Goal: Transaction & Acquisition: Purchase product/service

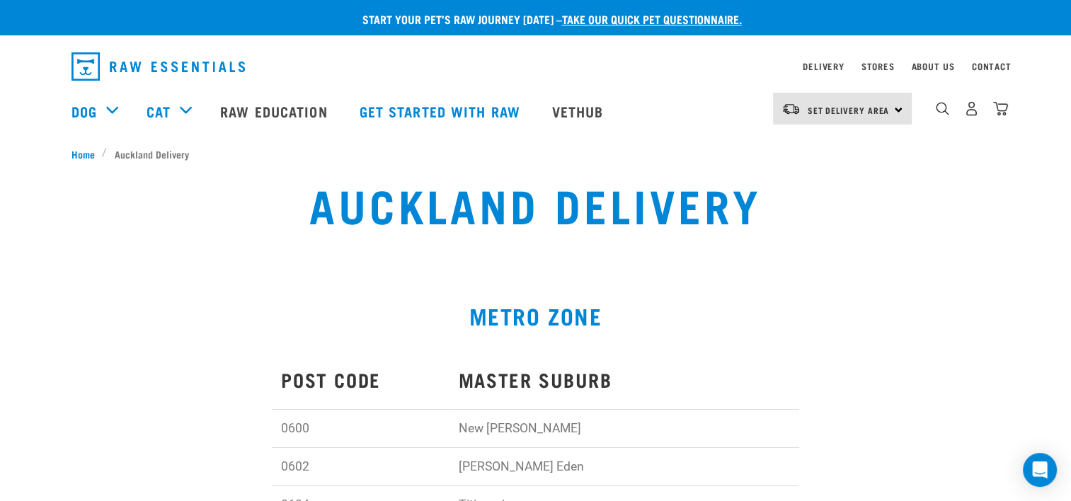
click at [902, 107] on div "Set Delivery Area North Island South Island" at bounding box center [842, 109] width 139 height 32
click at [835, 185] on link "[GEOGRAPHIC_DATA]" at bounding box center [841, 179] width 136 height 31
click at [825, 65] on link "Delivery" at bounding box center [823, 66] width 41 height 5
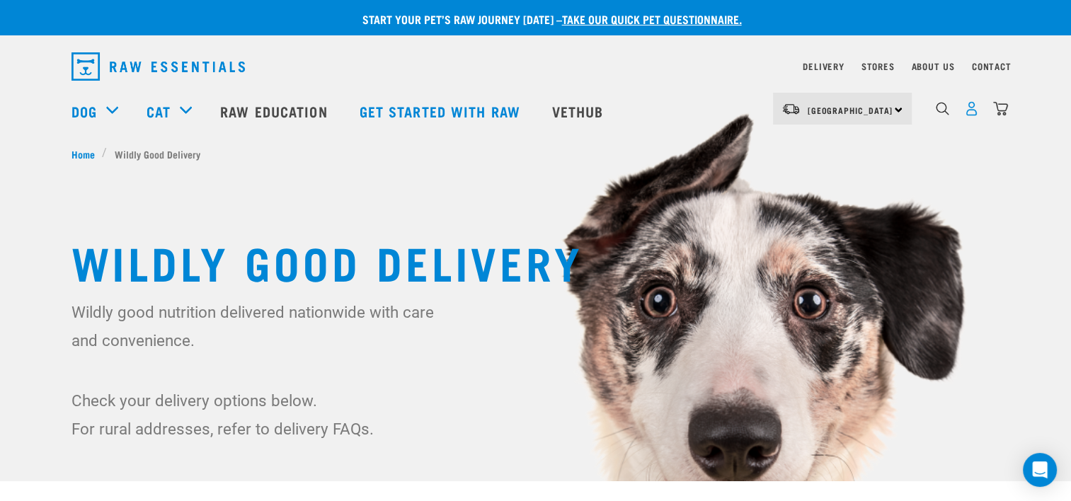
click at [972, 108] on img "dropdown navigation" at bounding box center [971, 108] width 15 height 15
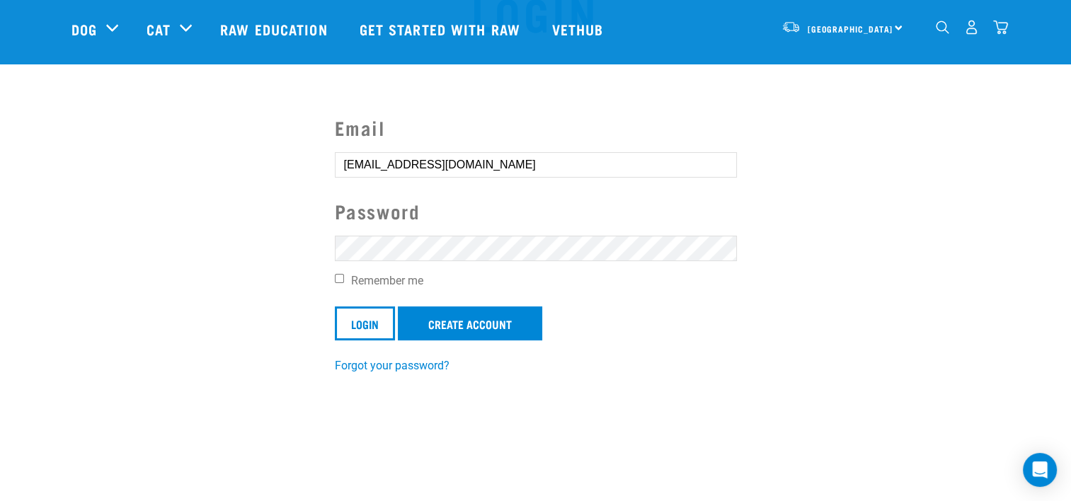
scroll to position [142, 0]
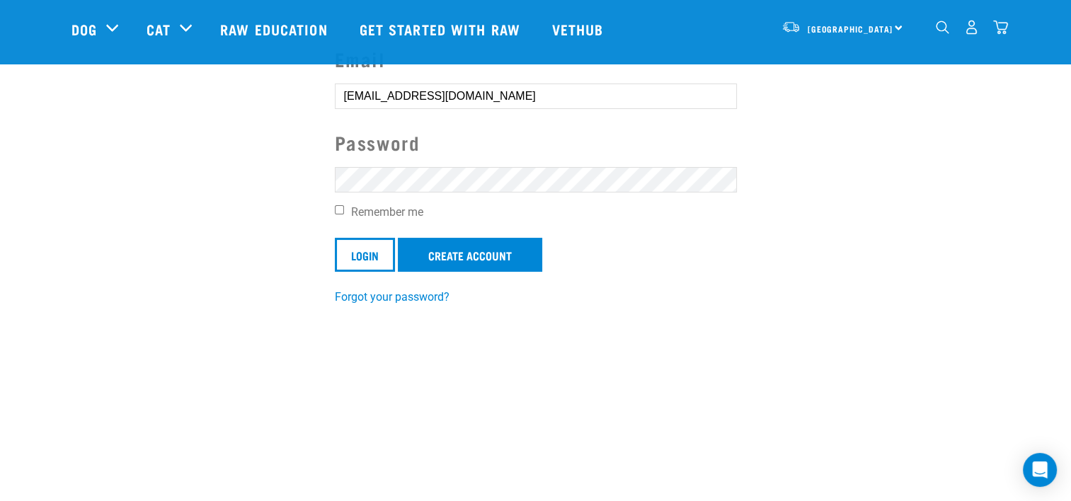
click at [335, 238] on input "Login" at bounding box center [365, 255] width 60 height 34
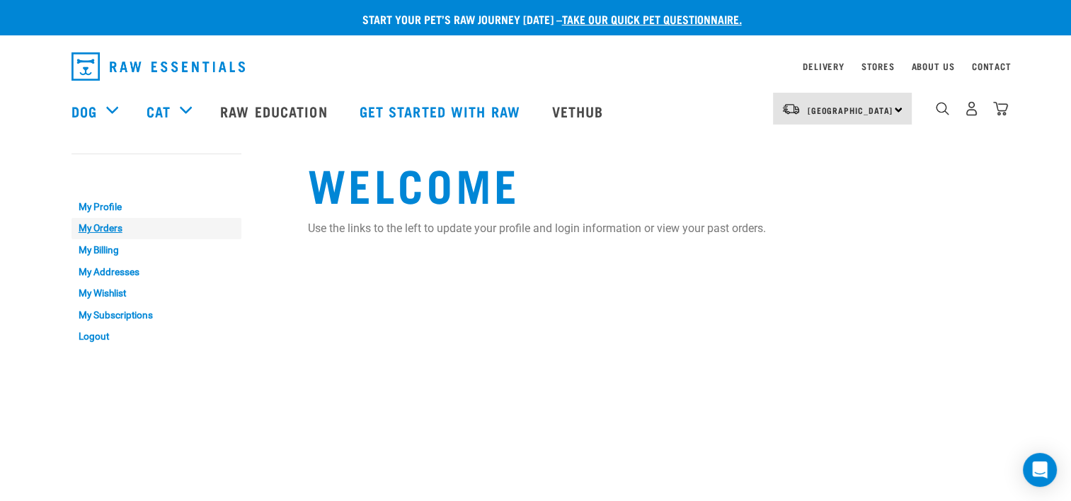
click at [93, 227] on link "My Orders" at bounding box center [157, 229] width 170 height 22
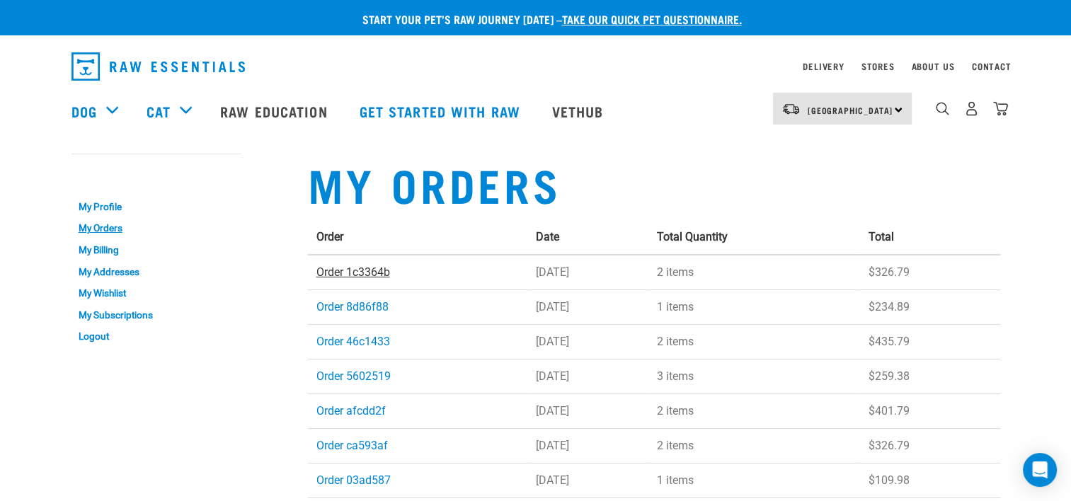
click at [350, 272] on link "Order 1c3364b" at bounding box center [353, 272] width 74 height 13
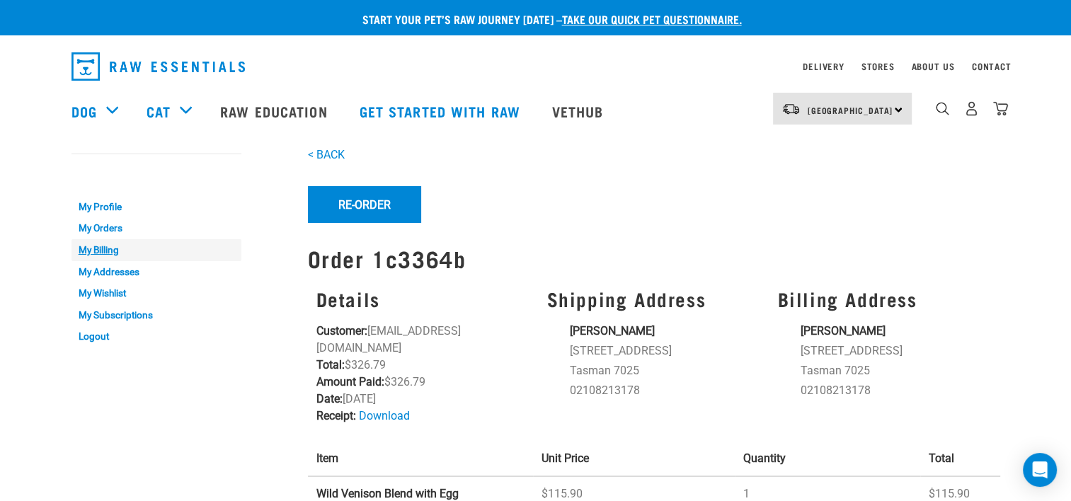
click at [96, 246] on link "My Billing" at bounding box center [157, 250] width 170 height 22
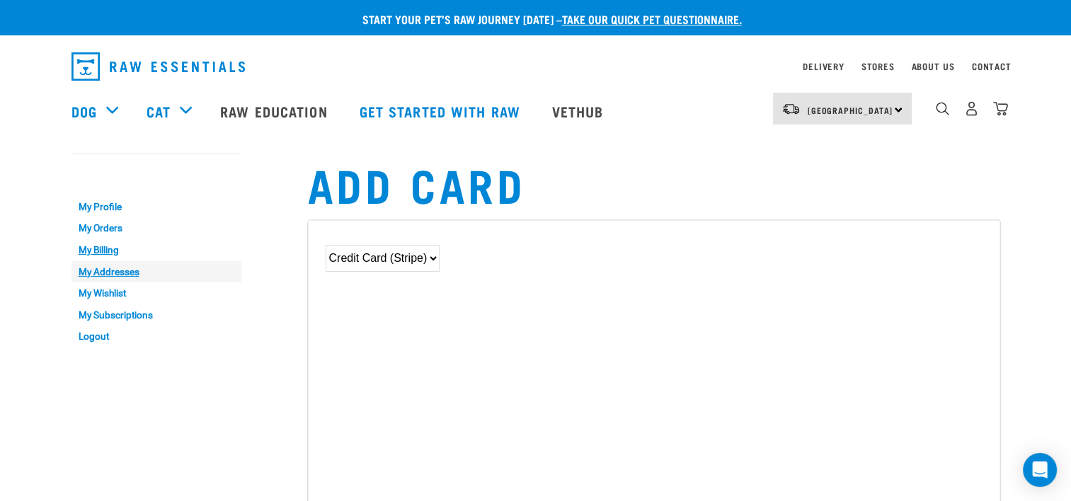
click at [98, 270] on link "My Addresses" at bounding box center [157, 272] width 170 height 22
click at [96, 227] on link "My Orders" at bounding box center [157, 229] width 170 height 22
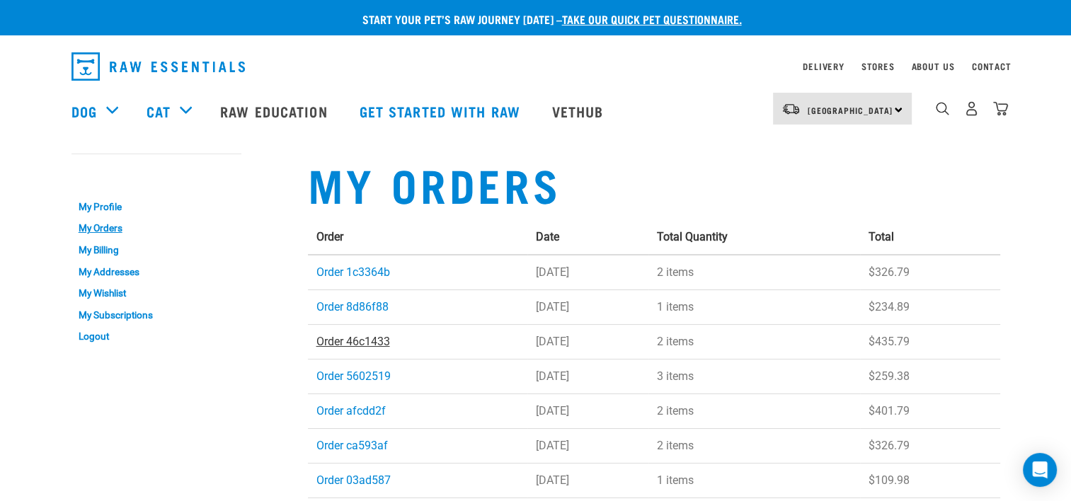
click at [363, 342] on link "Order 46c1433" at bounding box center [353, 341] width 74 height 13
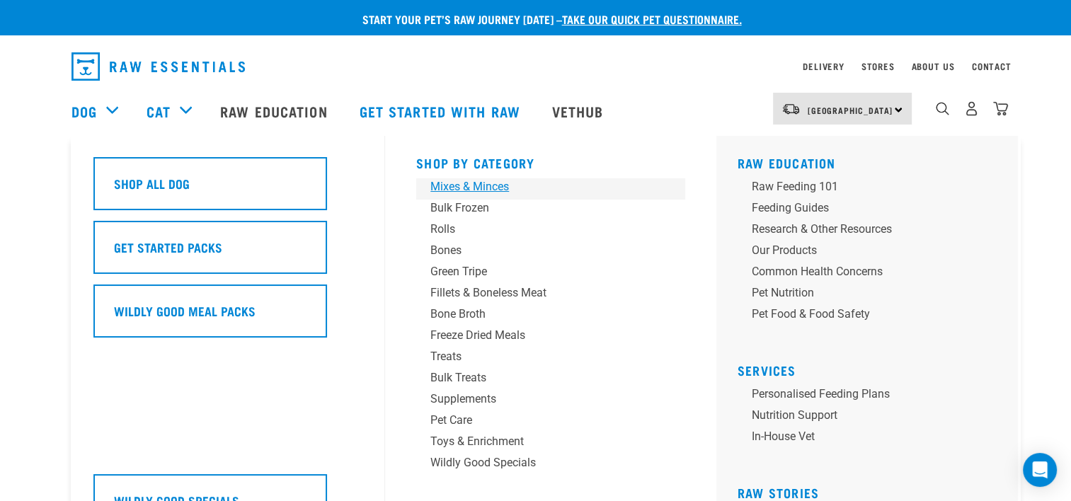
click at [466, 187] on div "Mixes & Minces" at bounding box center [540, 186] width 221 height 17
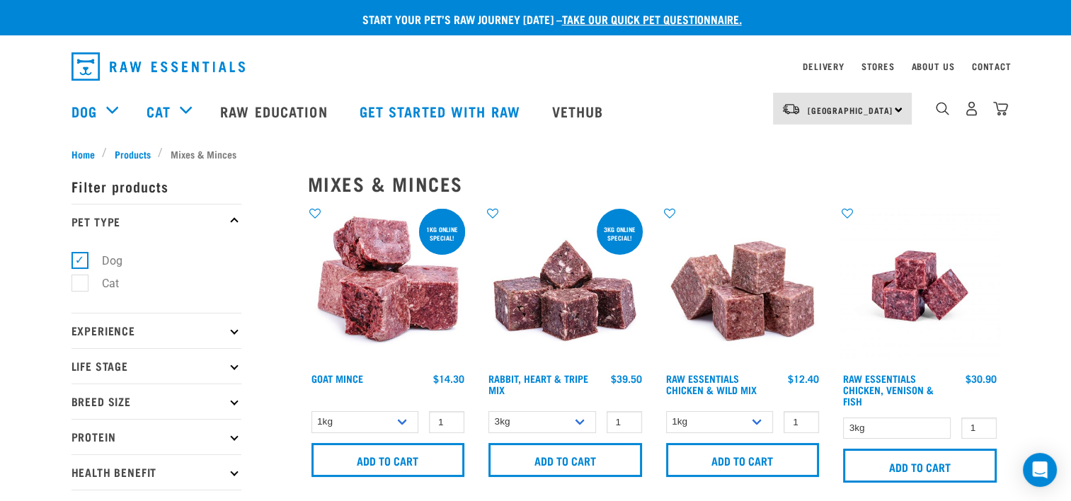
scroll to position [71, 0]
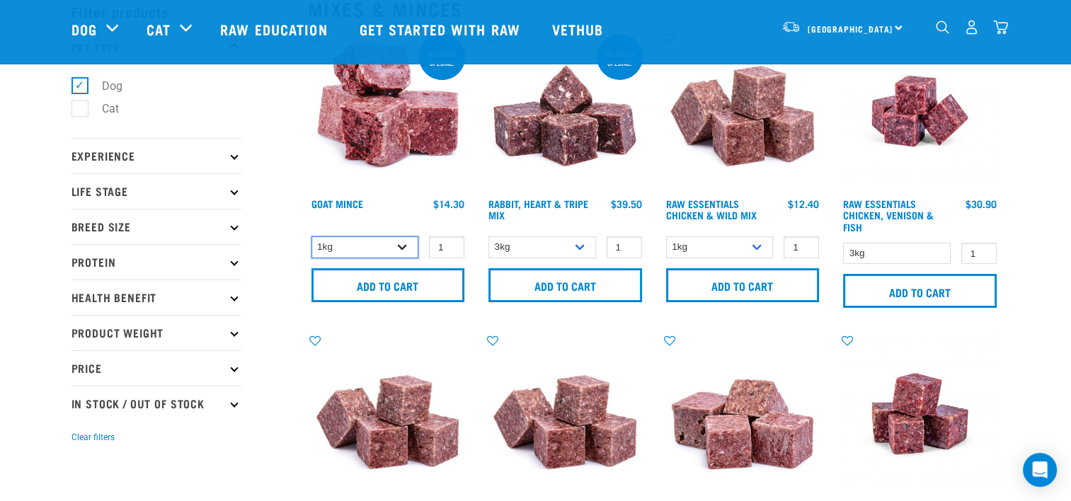
click at [406, 244] on select "1kg 3kg" at bounding box center [366, 247] width 108 height 22
click at [580, 244] on select "3kg 1kg" at bounding box center [543, 247] width 108 height 22
click at [753, 243] on select "1kg 3kg Bulk (10kg)" at bounding box center [720, 247] width 108 height 22
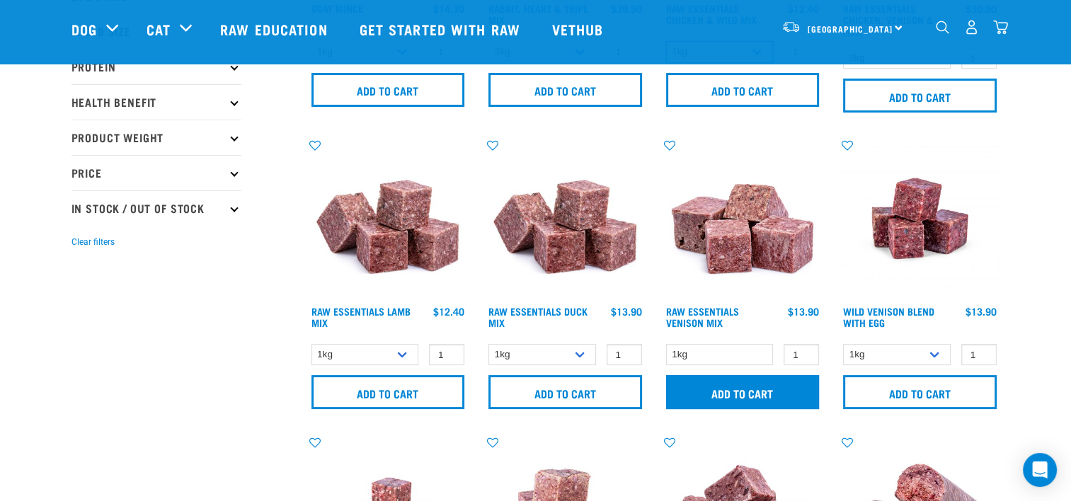
scroll to position [283, 0]
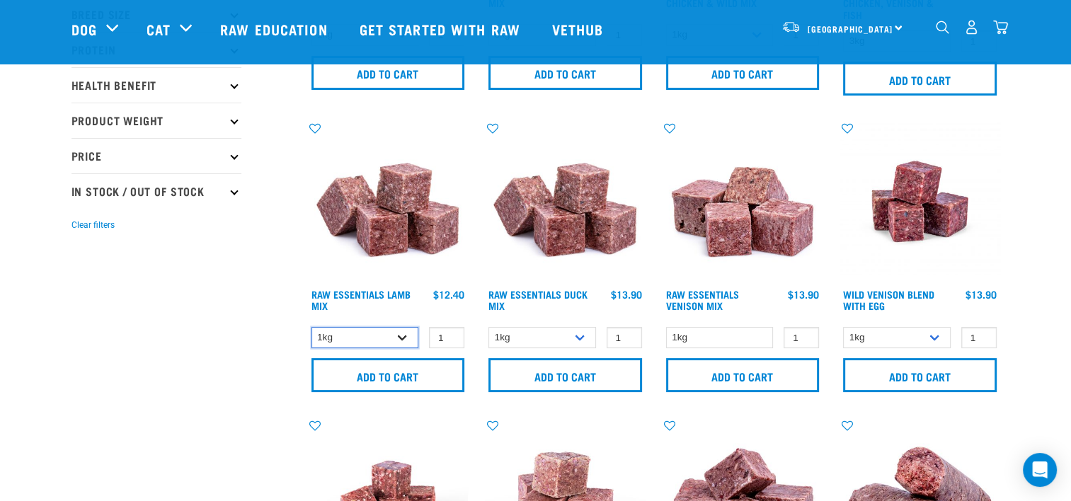
click at [400, 334] on select "1kg 3kg Bulk (10kg)" at bounding box center [366, 338] width 108 height 22
select select "758"
click at [312, 327] on select "1kg 3kg Bulk (10kg)" at bounding box center [366, 338] width 108 height 22
click at [576, 336] on select "1kg 3kg" at bounding box center [543, 338] width 108 height 22
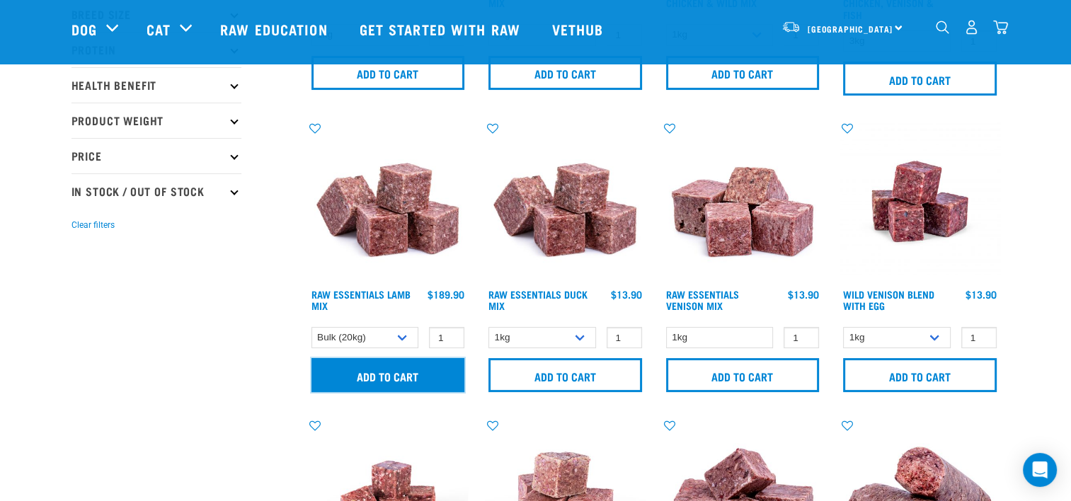
click at [371, 376] on input "Add to cart" at bounding box center [389, 375] width 154 height 34
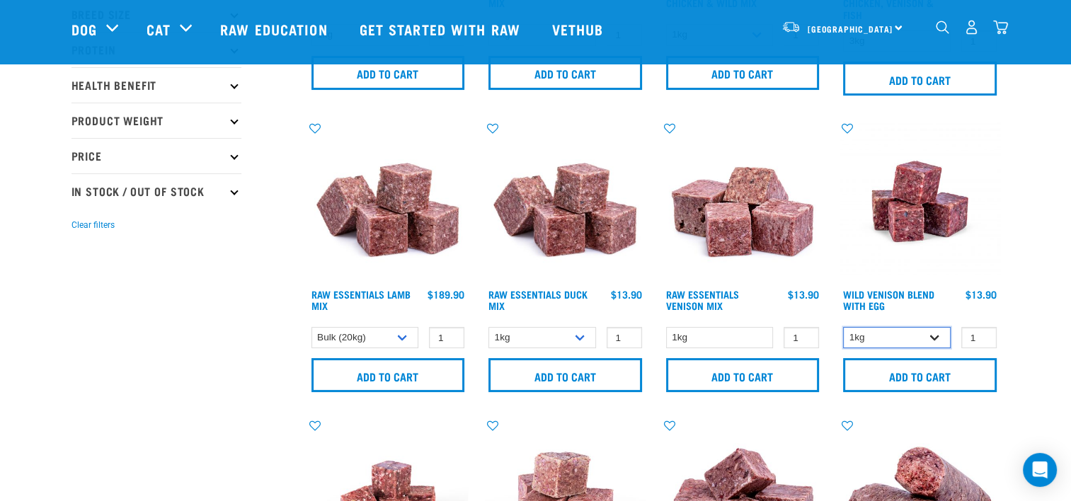
click at [937, 335] on select "1kg 3kg Bulk (10kg)" at bounding box center [897, 338] width 108 height 22
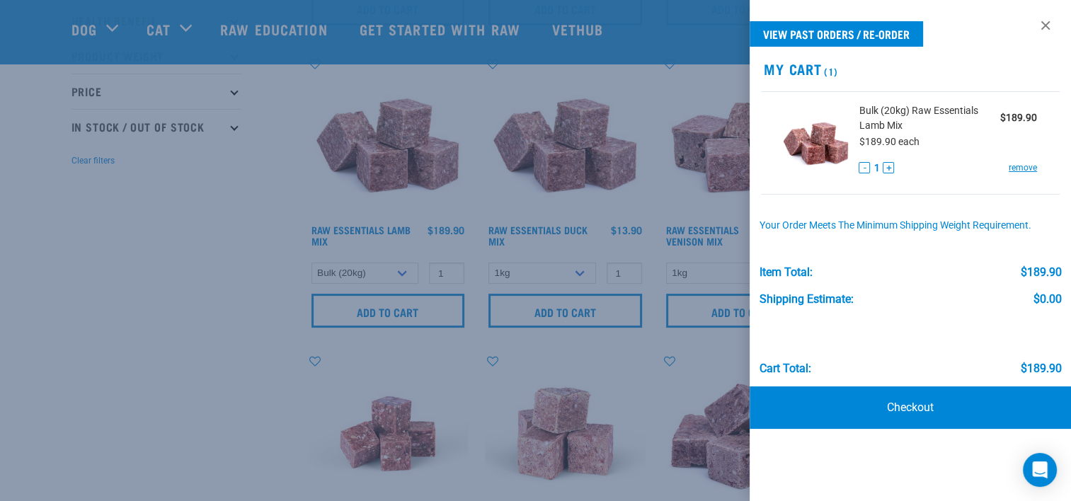
scroll to position [425, 0]
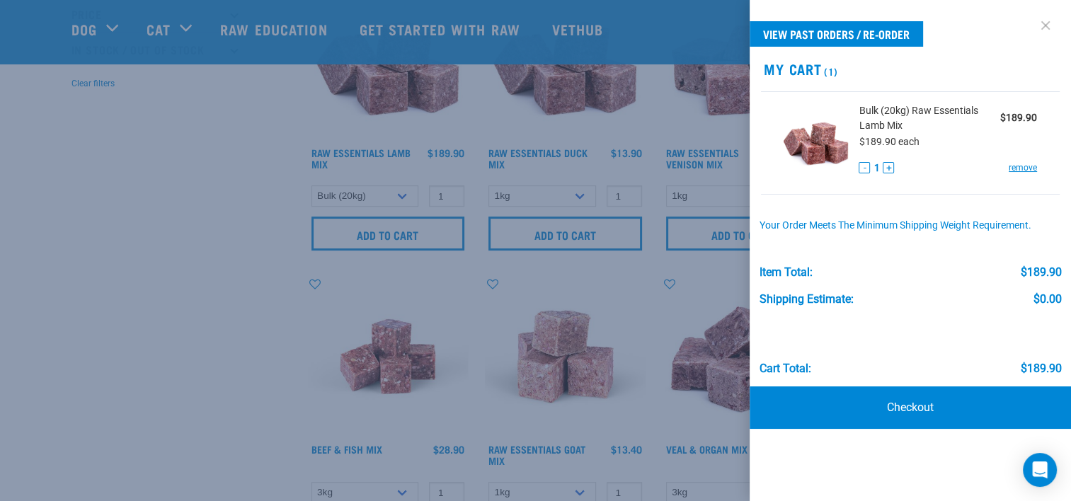
click at [1045, 23] on link at bounding box center [1045, 25] width 23 height 23
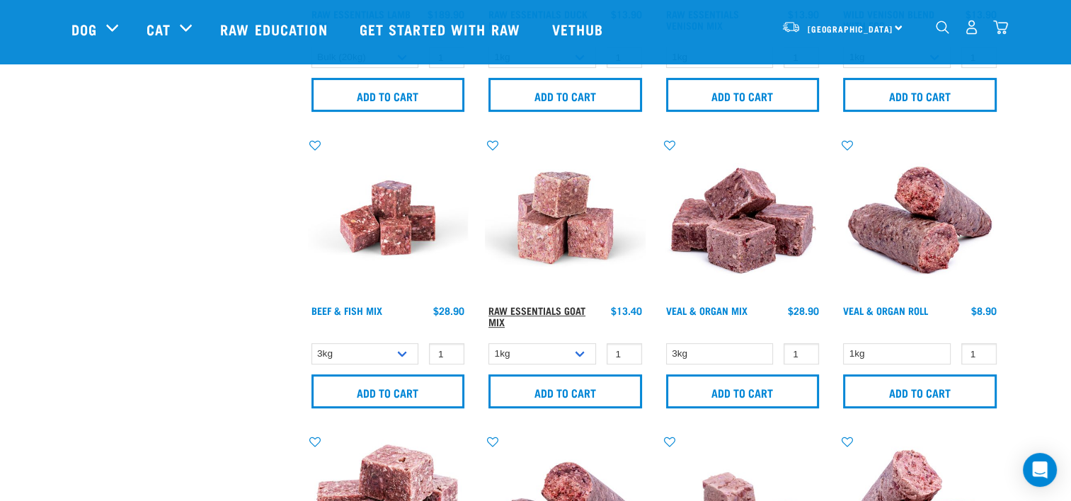
scroll to position [566, 0]
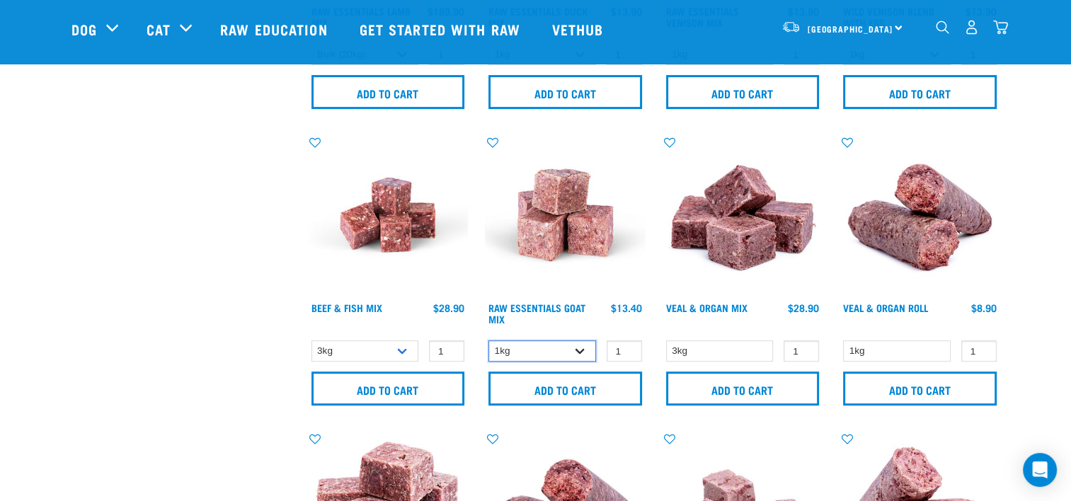
click at [578, 350] on select "1kg 3kg Bulk (10kg)" at bounding box center [543, 352] width 108 height 22
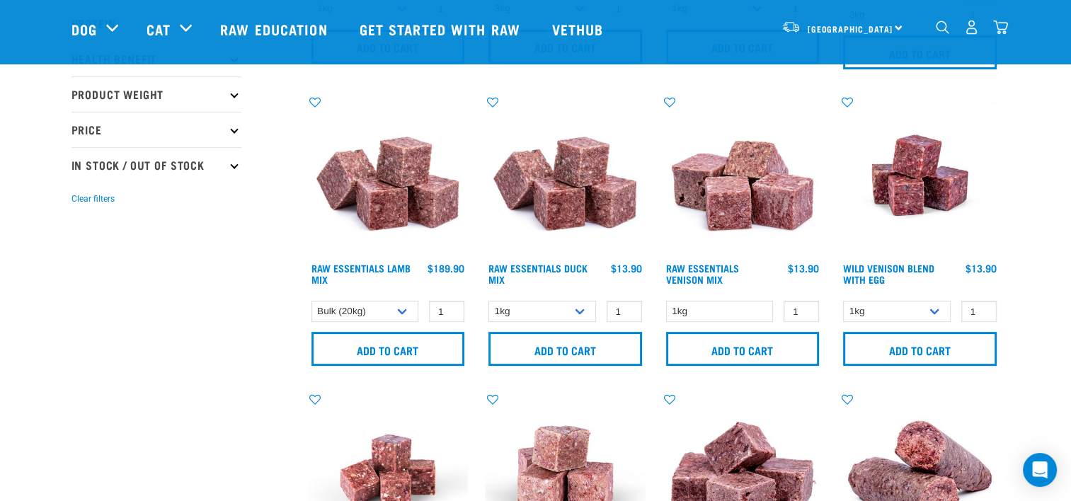
scroll to position [283, 0]
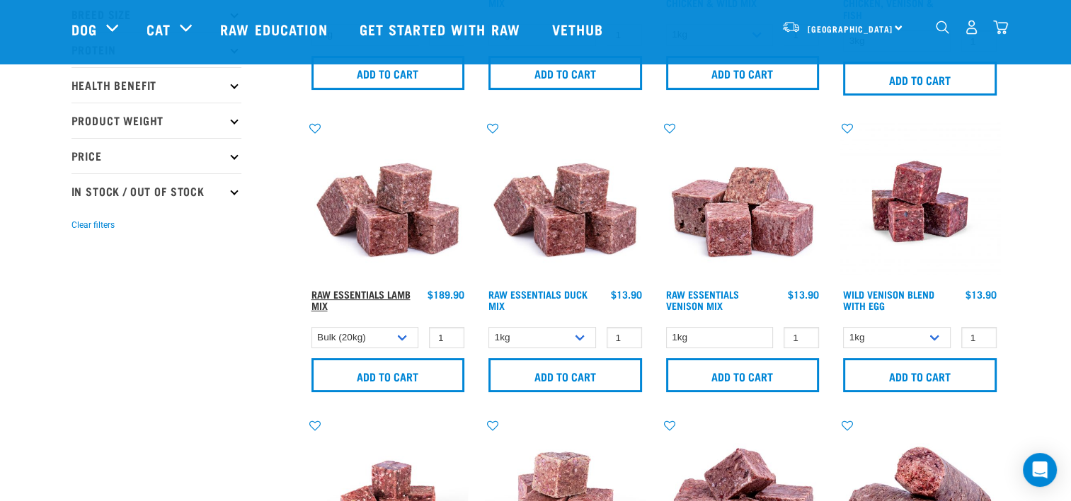
click at [344, 292] on link "Raw Essentials Lamb Mix" at bounding box center [361, 300] width 99 height 16
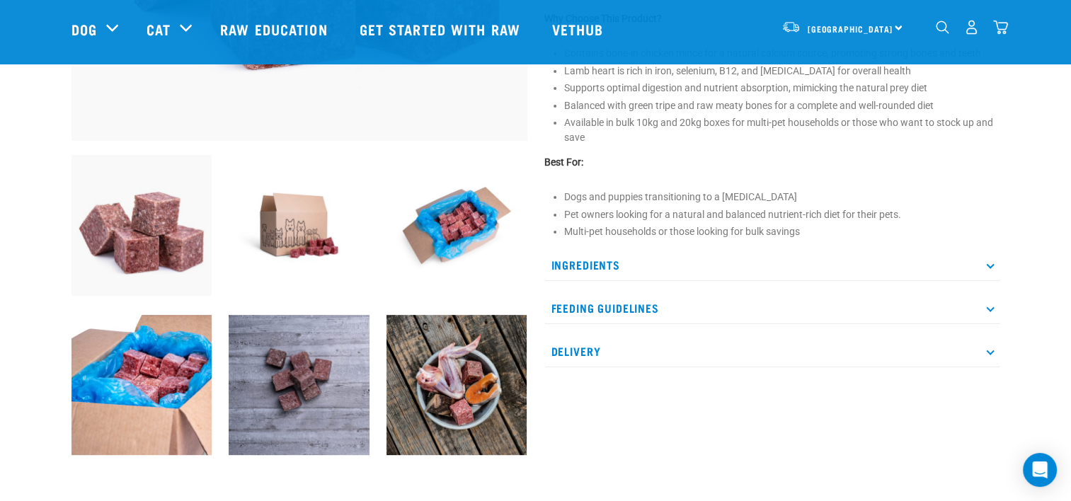
scroll to position [425, 0]
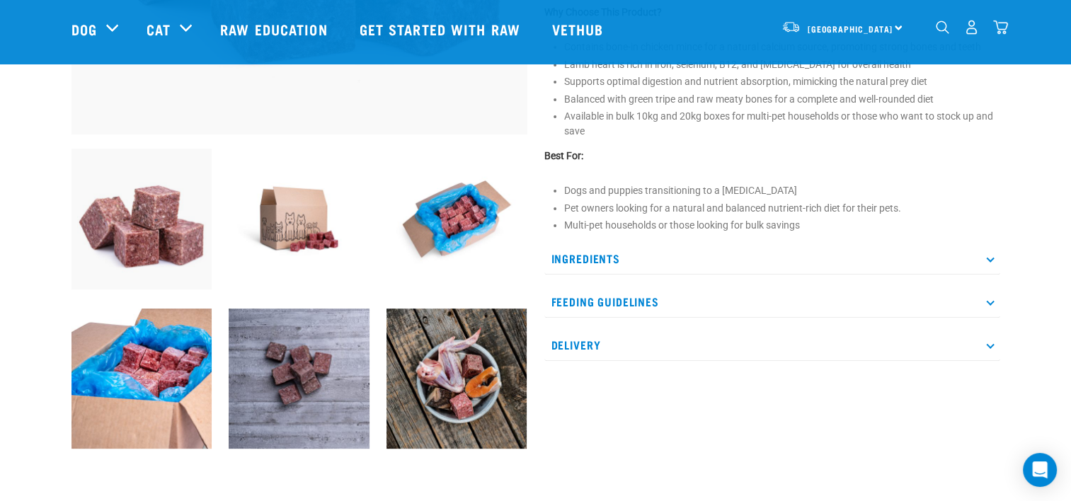
click at [986, 252] on p "Ingredients" at bounding box center [772, 259] width 456 height 32
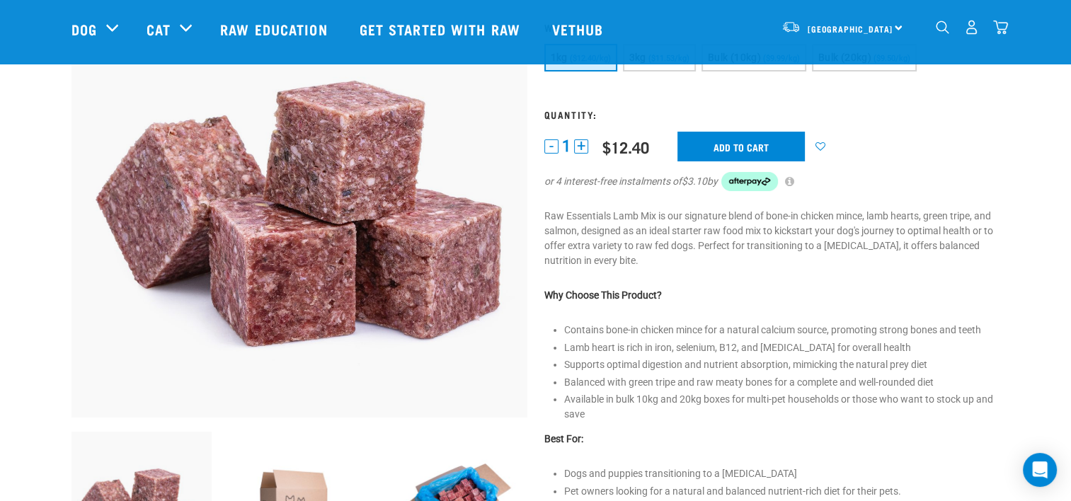
scroll to position [0, 0]
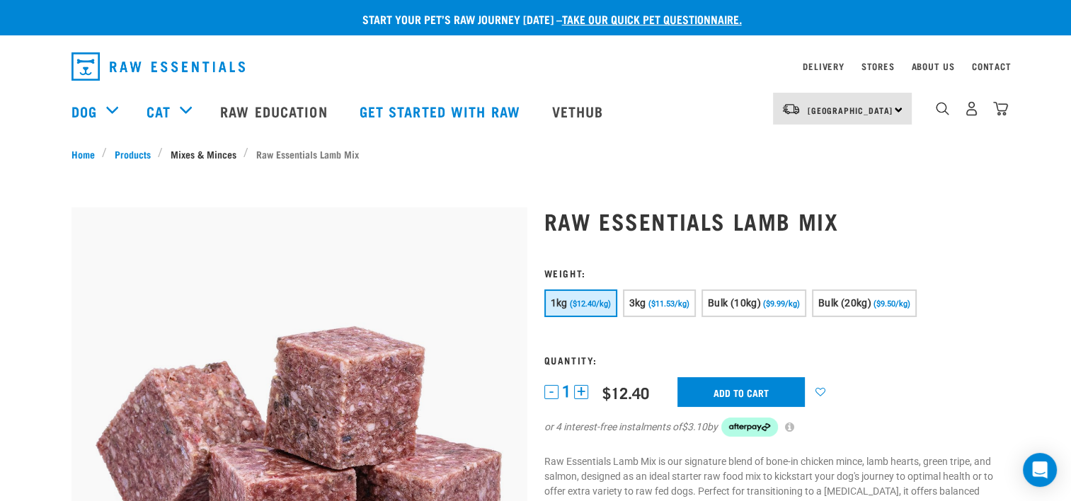
click at [191, 153] on link "Mixes & Minces" at bounding box center [203, 154] width 81 height 15
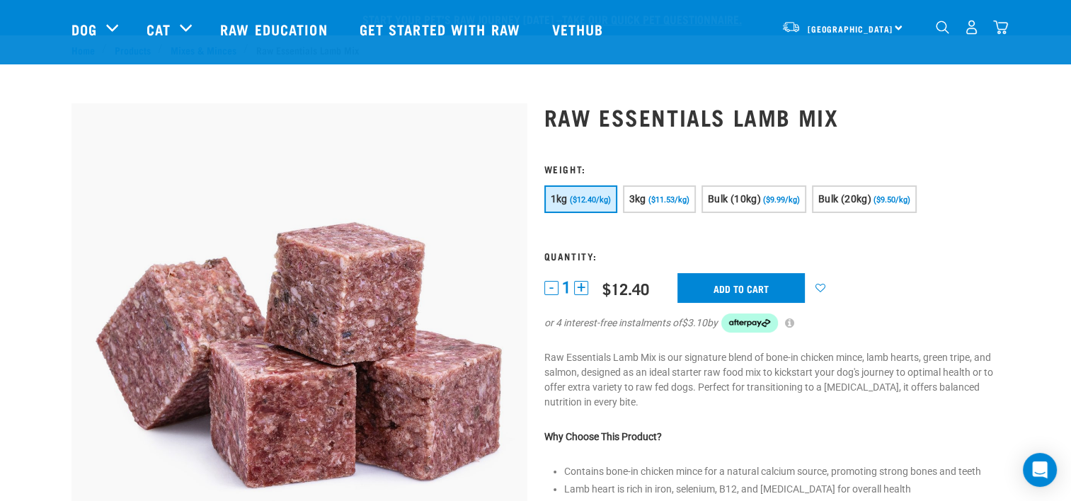
scroll to position [71, 0]
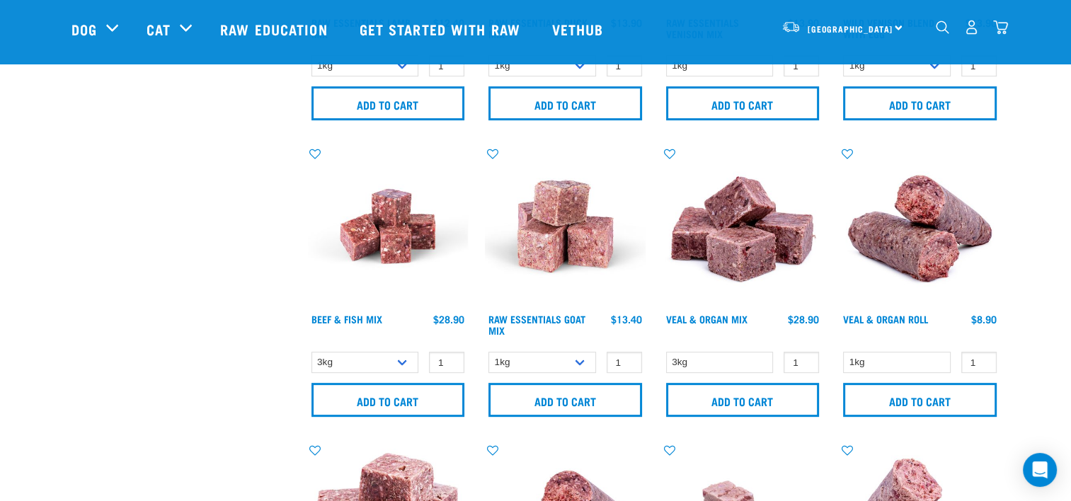
scroll to position [566, 0]
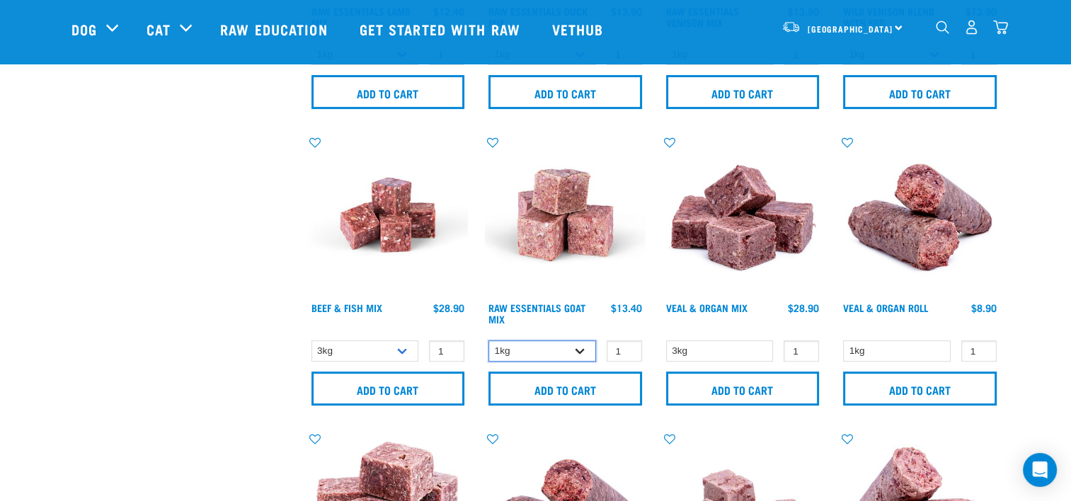
click at [581, 348] on select "1kg 3kg Bulk (10kg)" at bounding box center [543, 352] width 108 height 22
select select "344957"
click at [489, 341] on select "1kg 3kg Bulk (10kg)" at bounding box center [543, 352] width 108 height 22
click at [544, 307] on link "Raw Essentials Goat Mix" at bounding box center [537, 313] width 97 height 16
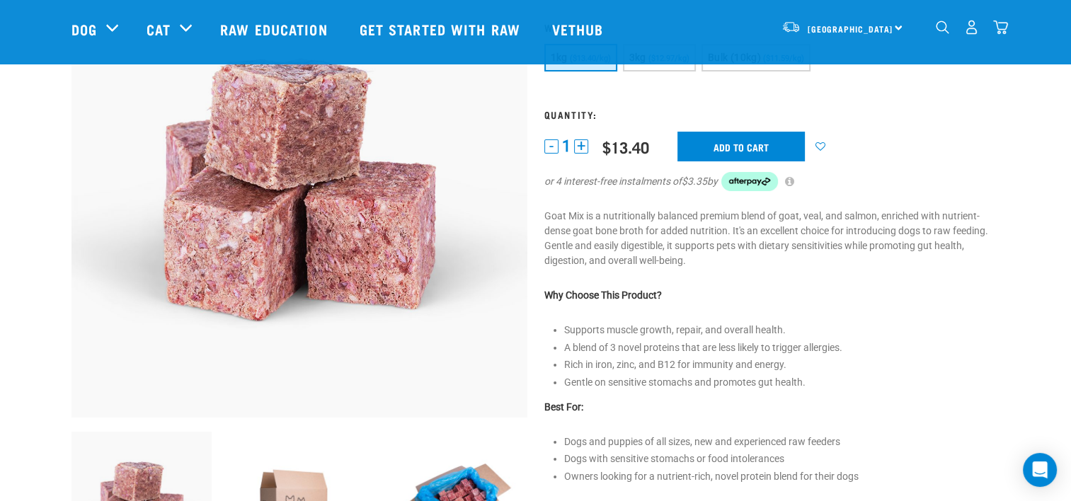
scroll to position [283, 0]
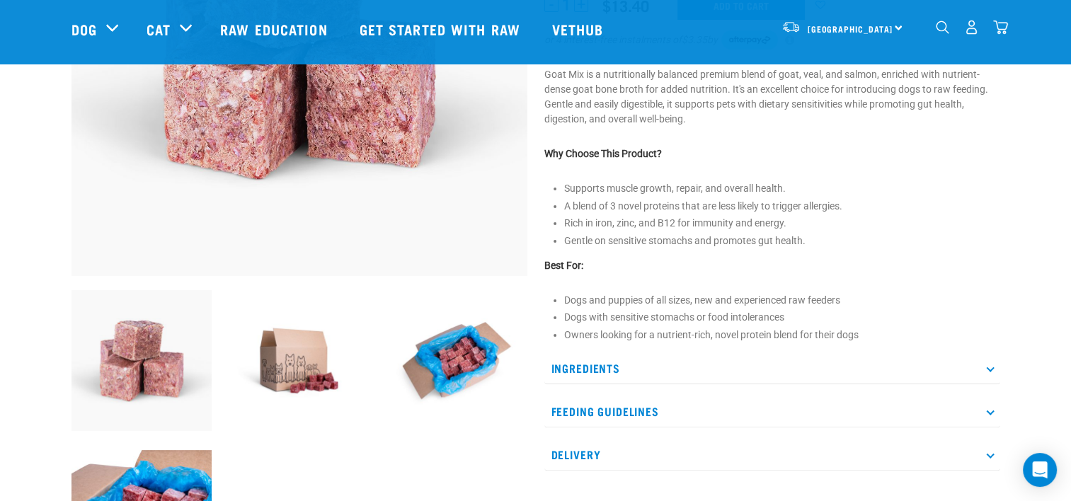
click at [991, 367] on icon at bounding box center [990, 368] width 8 height 8
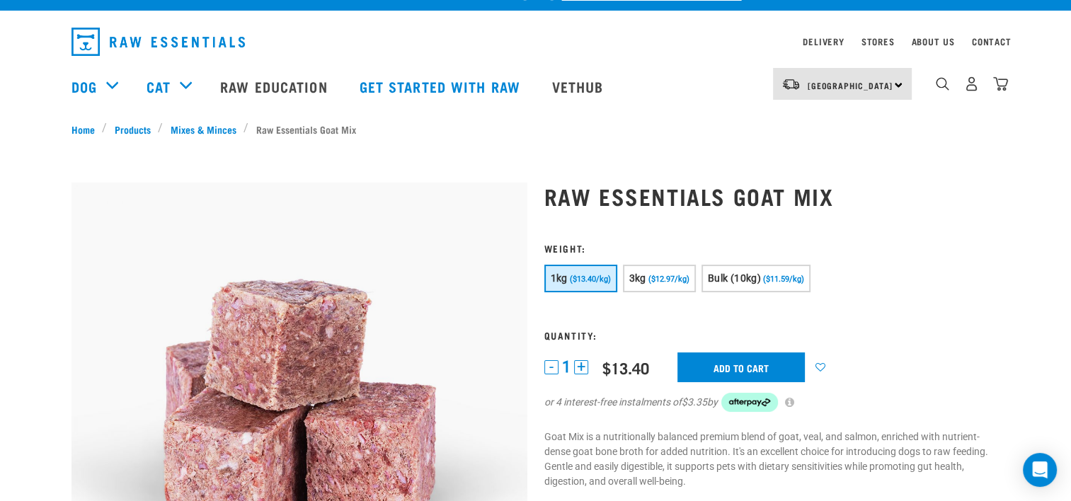
scroll to position [0, 0]
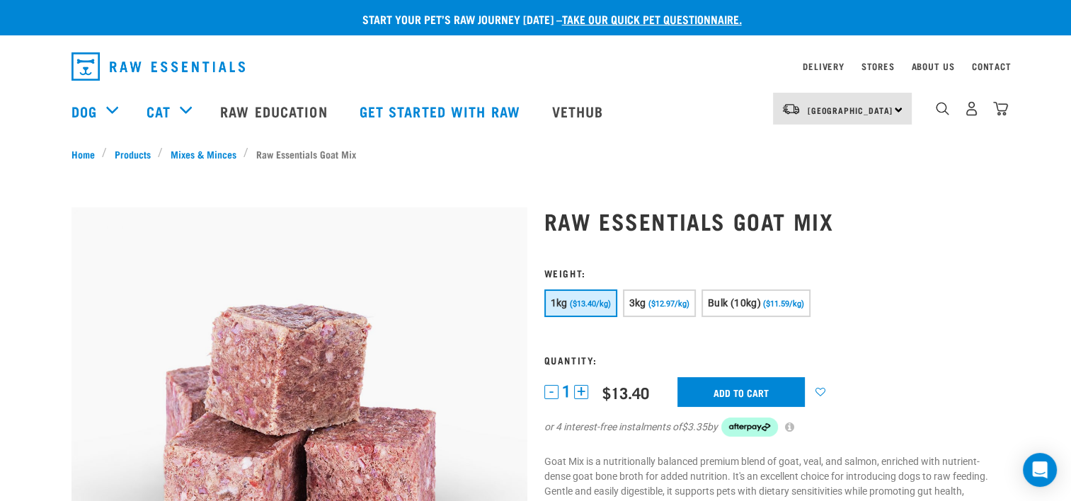
click at [578, 389] on button "+" at bounding box center [581, 392] width 14 height 14
click at [739, 302] on span "Bulk (10kg)" at bounding box center [734, 302] width 53 height 11
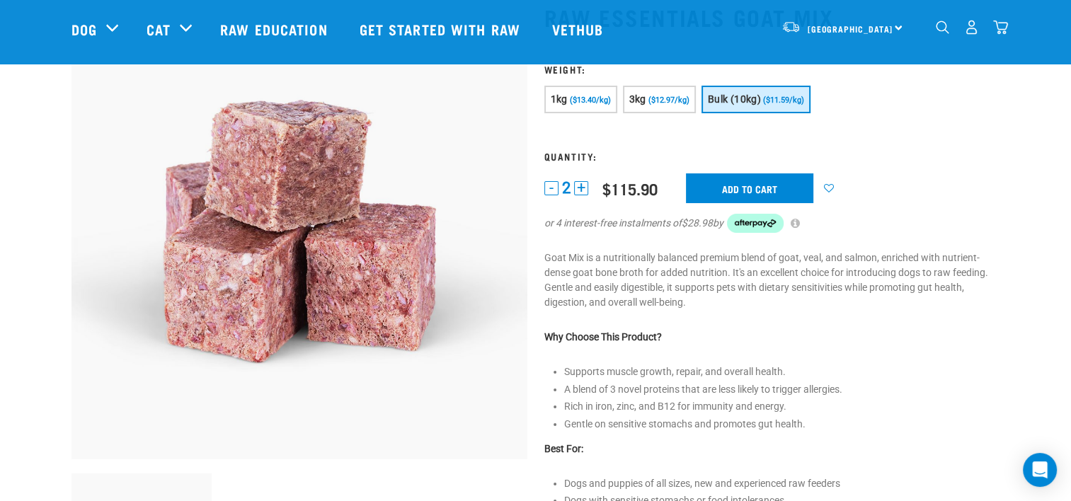
scroll to position [71, 0]
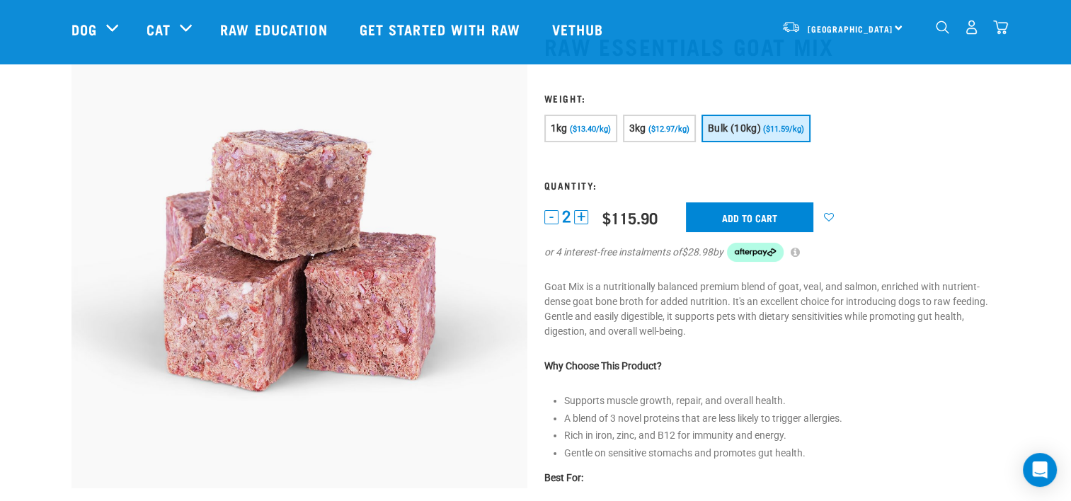
click at [548, 215] on button "-" at bounding box center [551, 217] width 14 height 14
click at [578, 214] on button "+" at bounding box center [581, 217] width 14 height 14
click at [762, 212] on input "Add to cart" at bounding box center [749, 217] width 127 height 30
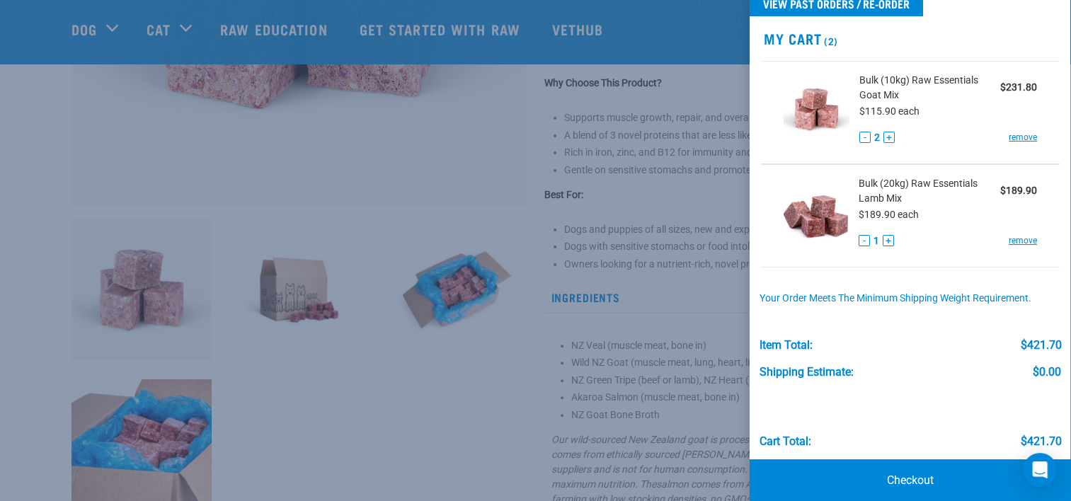
scroll to position [47, 0]
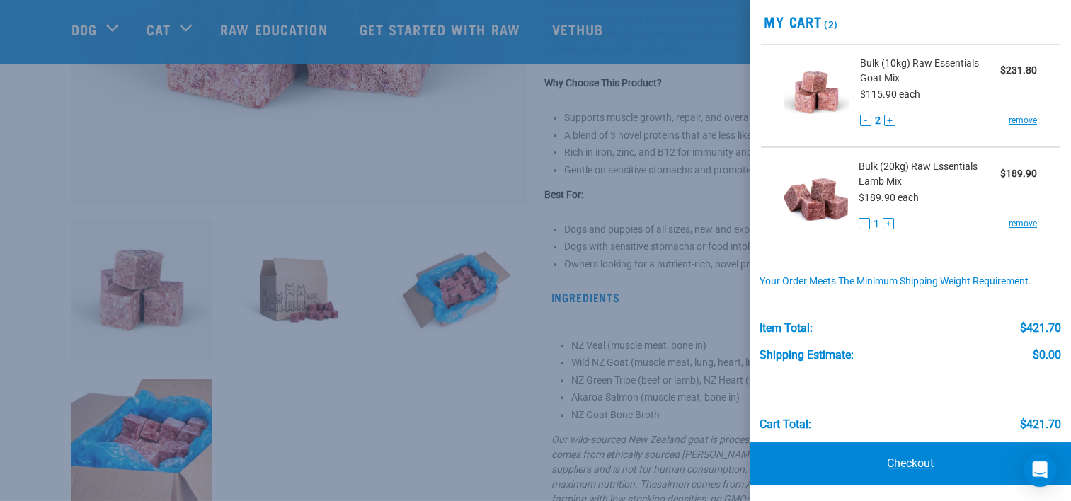
click at [901, 461] on link "Checkout" at bounding box center [910, 464] width 321 height 42
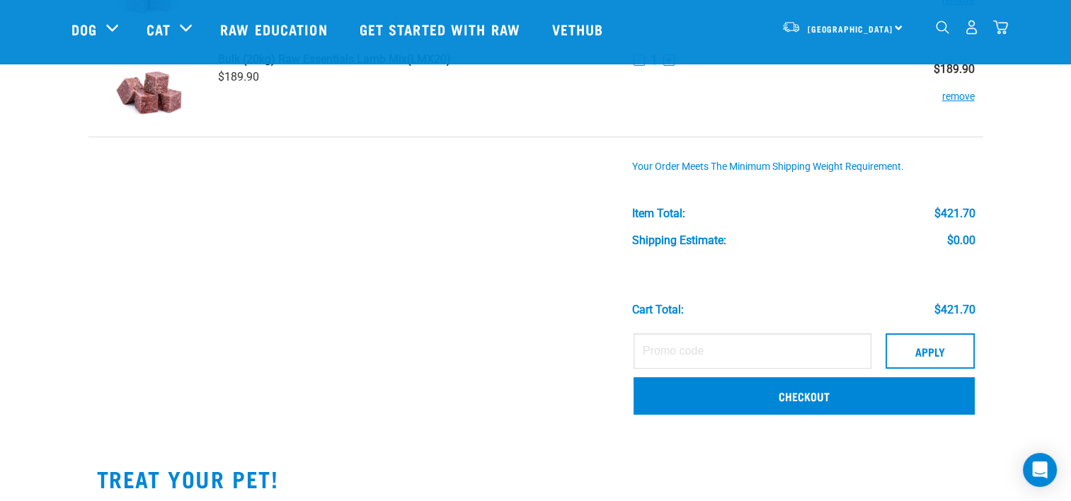
scroll to position [212, 0]
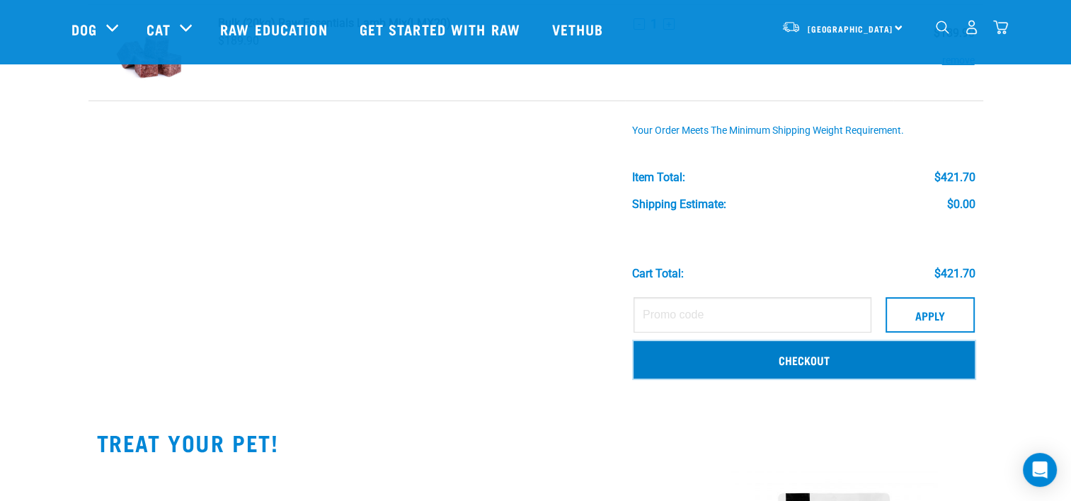
click at [797, 355] on link "Checkout" at bounding box center [804, 359] width 341 height 37
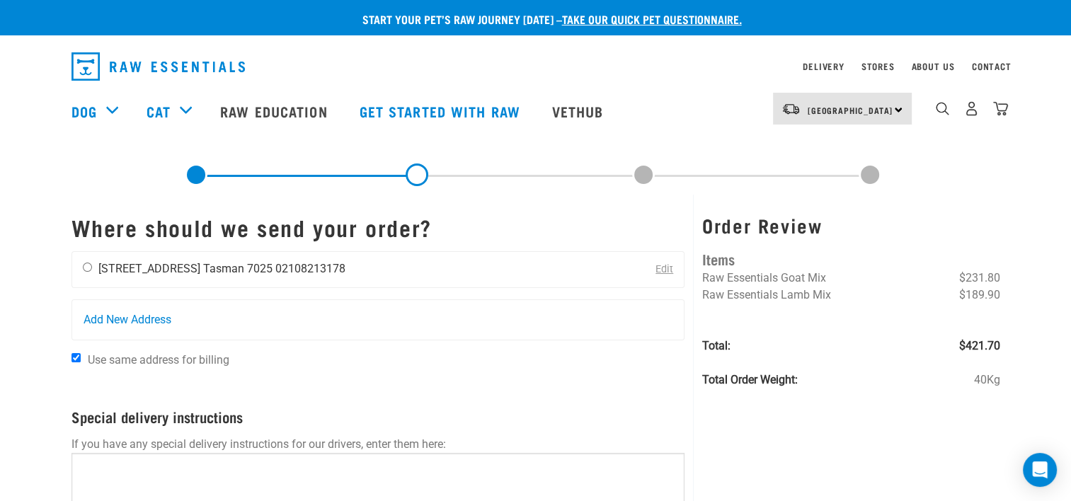
click at [85, 266] on input "radio" at bounding box center [87, 267] width 9 height 9
radio input "true"
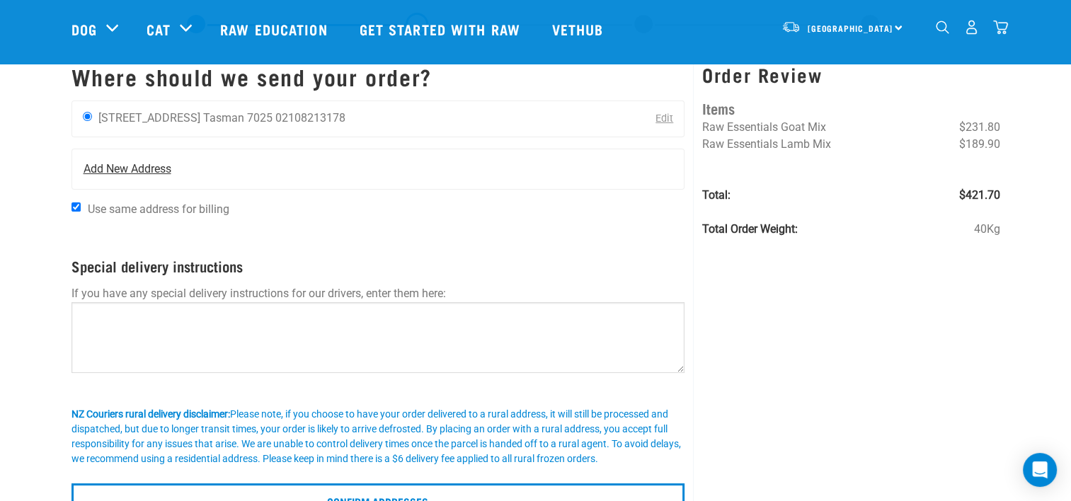
scroll to position [142, 0]
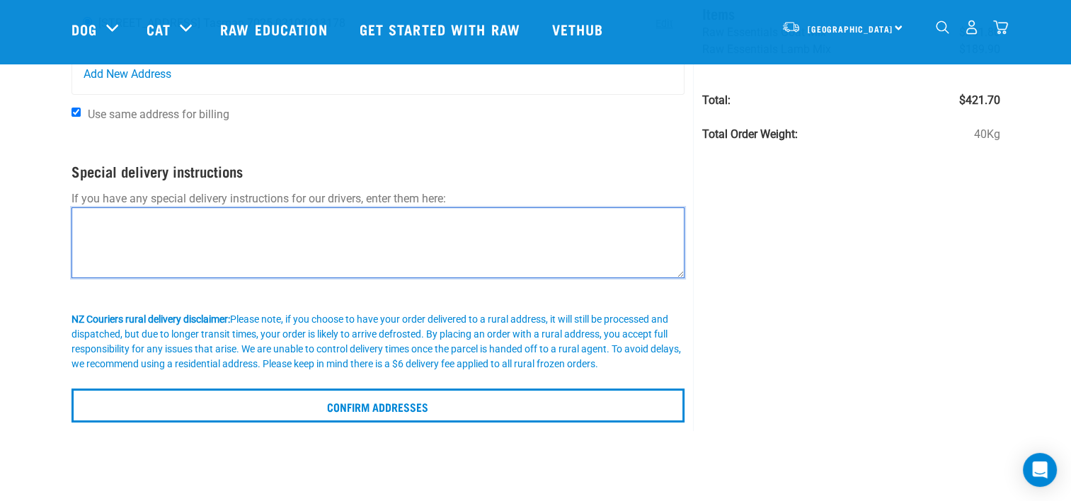
click at [227, 232] on textarea at bounding box center [379, 242] width 614 height 71
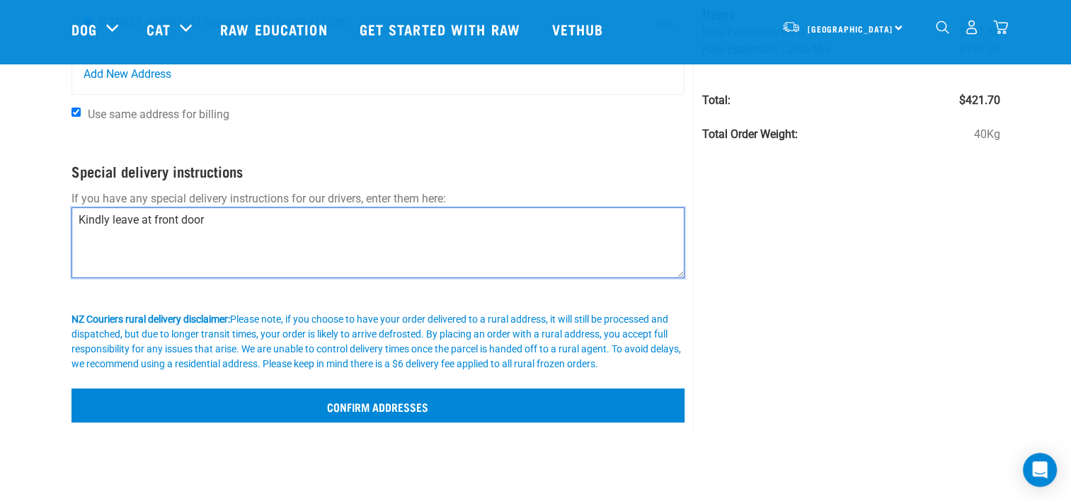
type textarea "Kindly leave at front door"
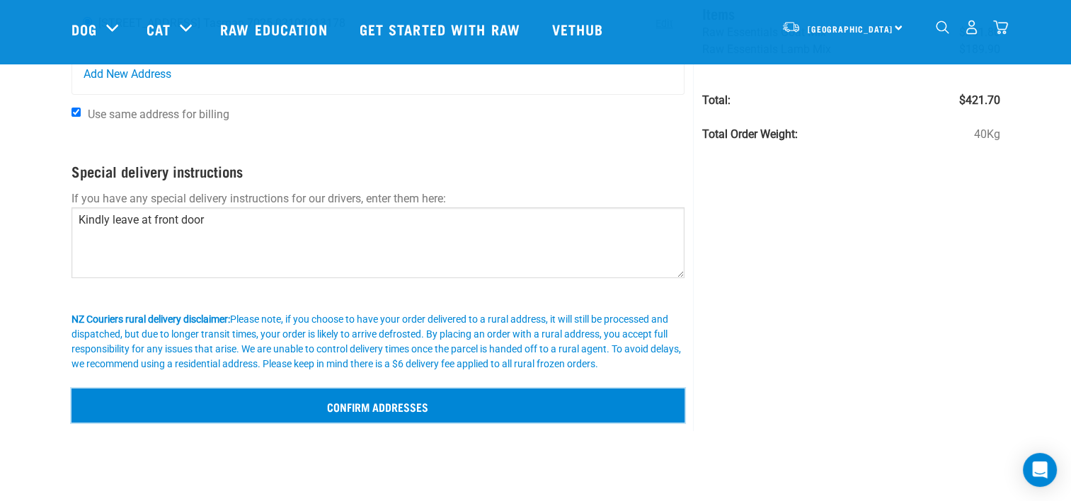
click at [371, 402] on input "Confirm addresses" at bounding box center [379, 406] width 614 height 34
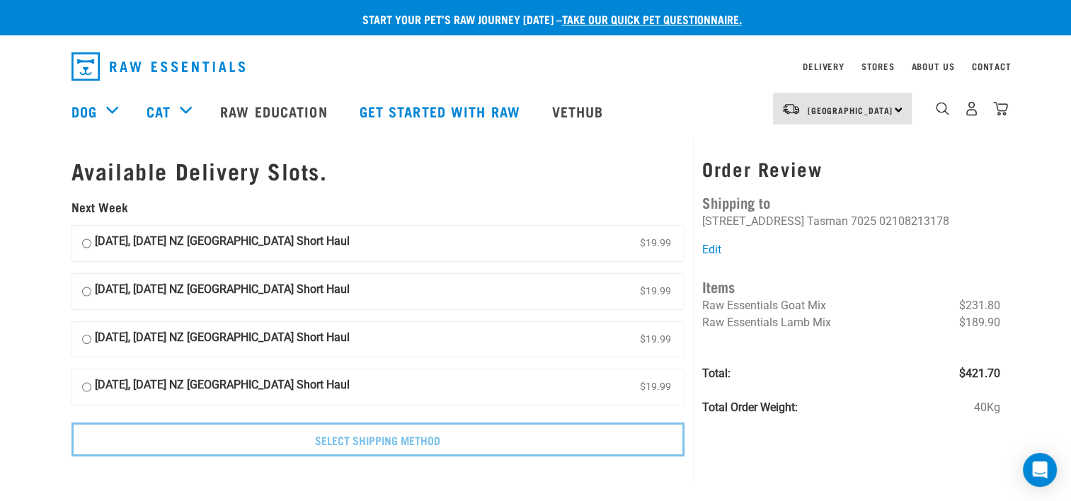
click at [86, 246] on input "[DATE], [DATE] NZ [GEOGRAPHIC_DATA] Short Haul $19.99" at bounding box center [86, 243] width 9 height 21
radio input "true"
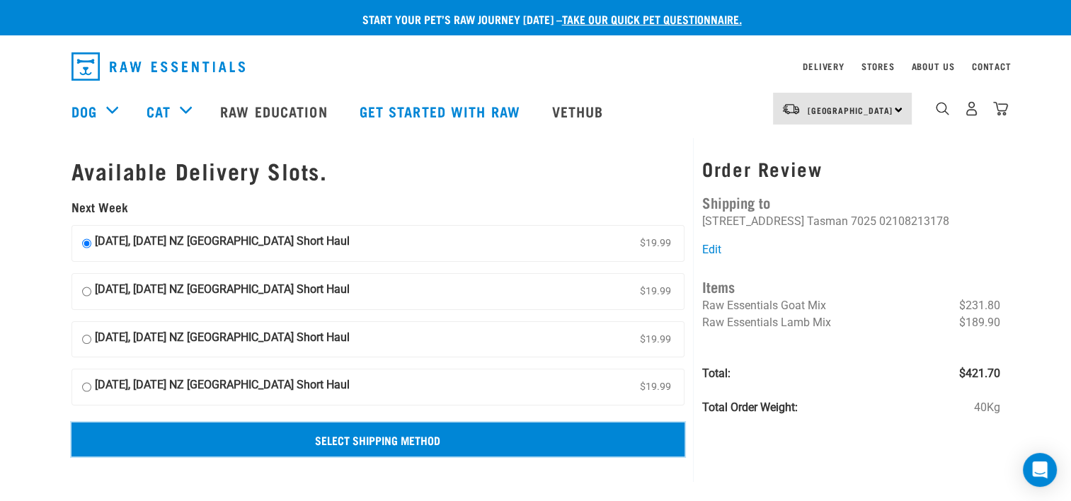
click at [411, 435] on input "Select Shipping Method" at bounding box center [379, 440] width 614 height 34
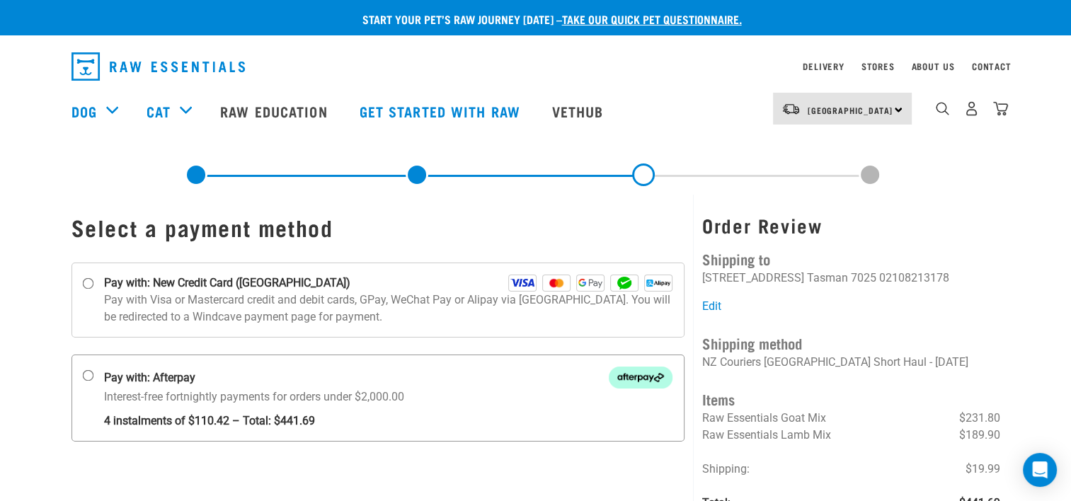
click at [88, 374] on input "Pay with: Afterpay Interest-free fortnightly payments for orders under $2,000.00" at bounding box center [87, 375] width 11 height 11
radio input "true"
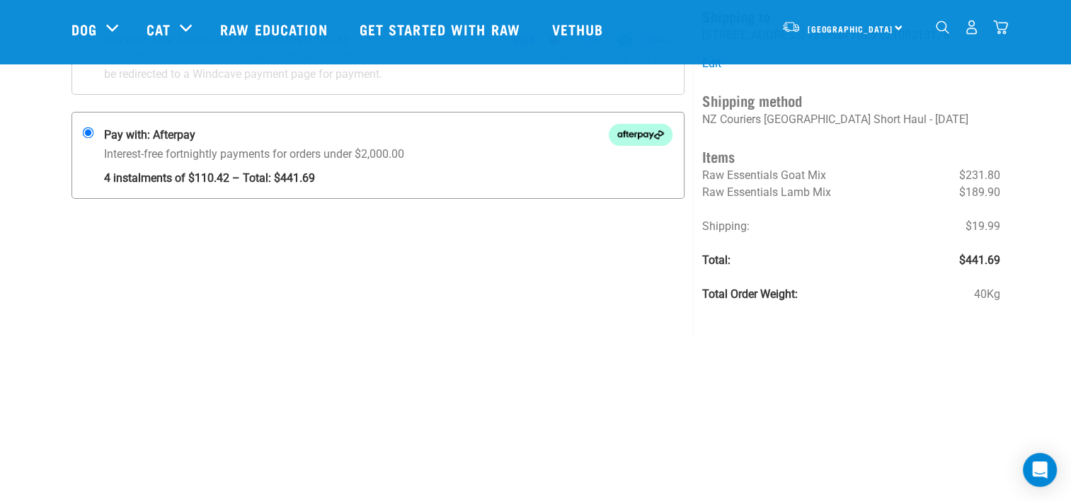
scroll to position [142, 0]
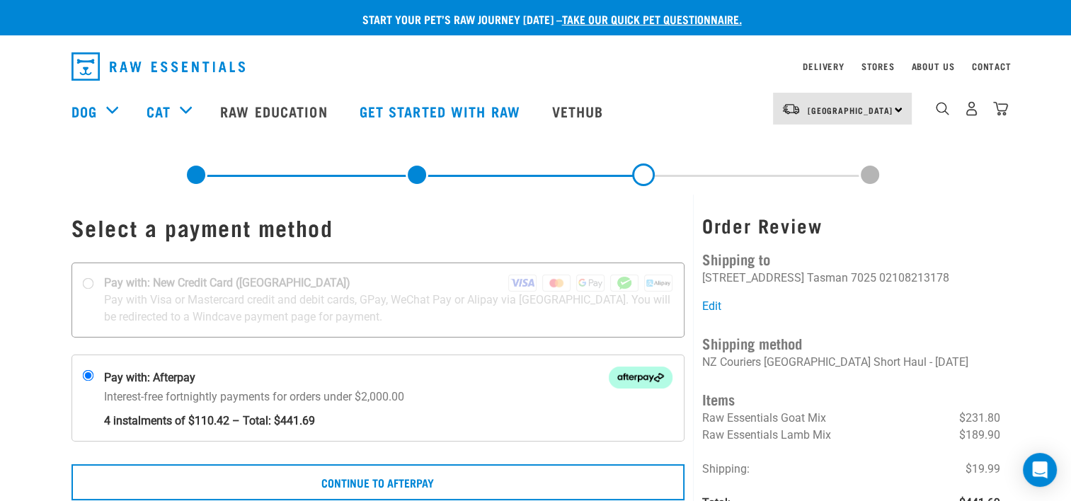
scroll to position [71, 0]
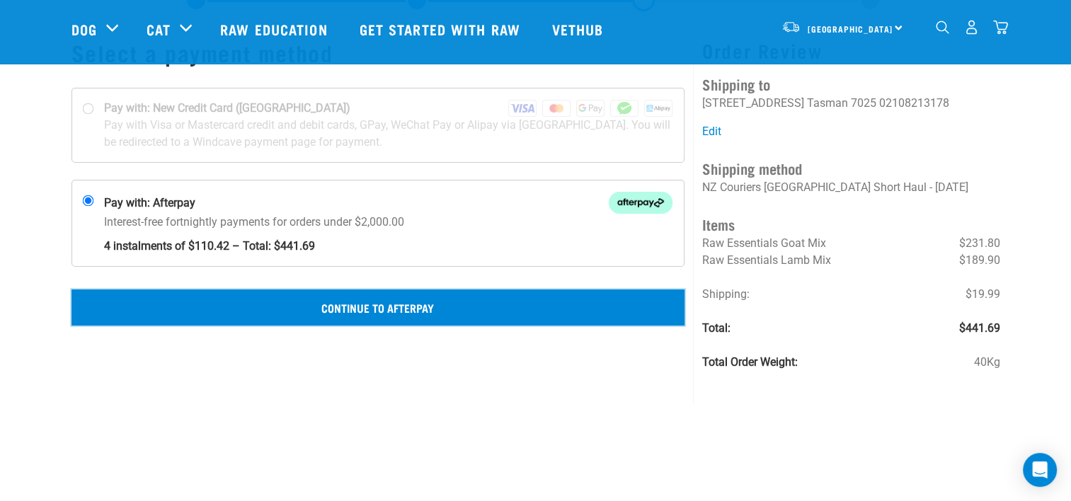
click at [386, 307] on button "Continue to Afterpay" at bounding box center [379, 307] width 614 height 35
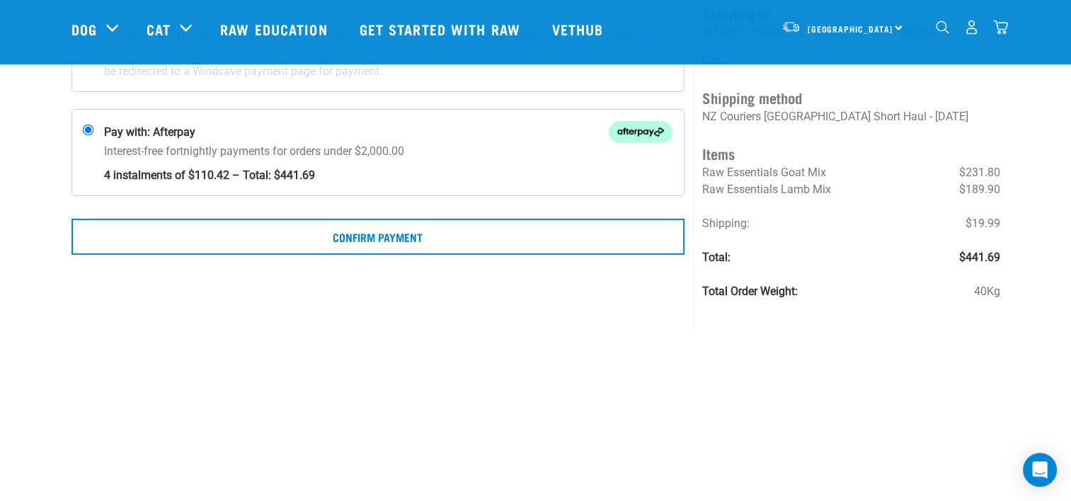
scroll to position [71, 0]
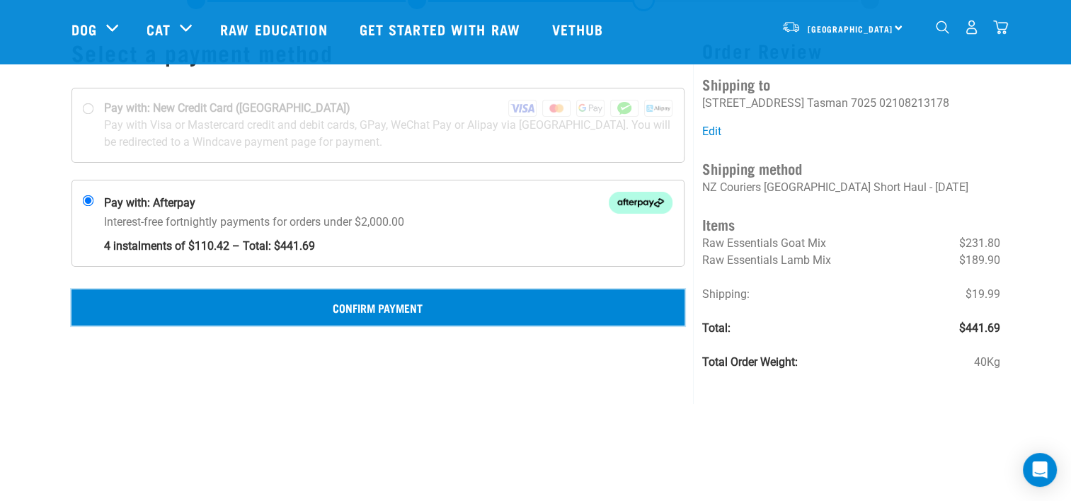
click at [423, 303] on button "Confirm Payment" at bounding box center [379, 307] width 614 height 35
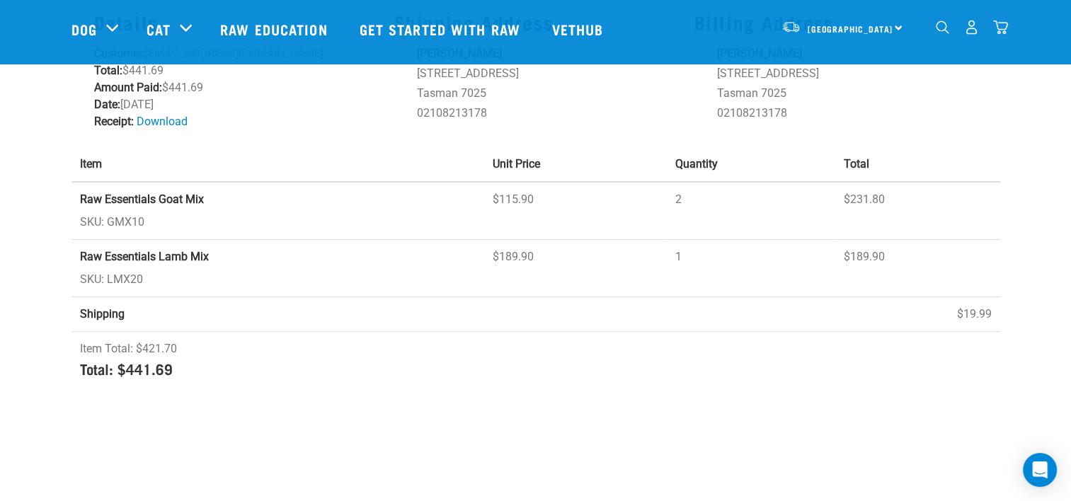
scroll to position [142, 0]
